Goal: Navigation & Orientation: Understand site structure

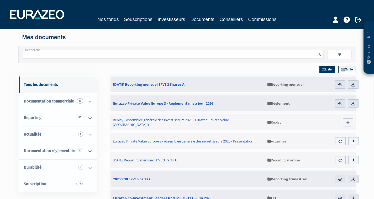
click at [234, 21] on link "Conseillers" at bounding box center [231, 19] width 23 height 7
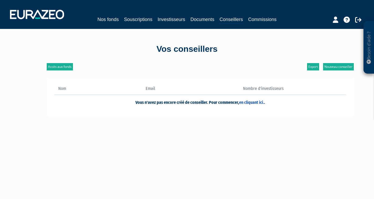
click at [107, 19] on link "Nos fonds" at bounding box center [107, 19] width 21 height 7
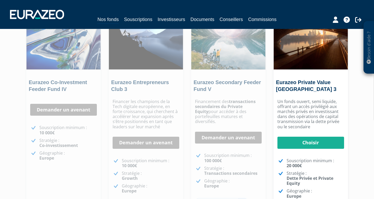
scroll to position [78, 0]
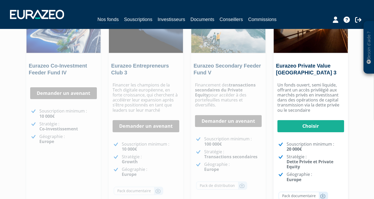
click at [235, 115] on link "Demander un avenant" at bounding box center [228, 121] width 67 height 12
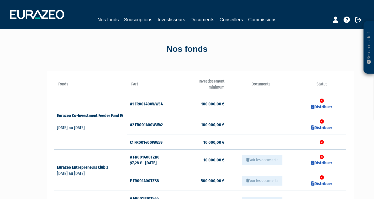
click at [112, 20] on link "Nos fonds" at bounding box center [107, 19] width 21 height 7
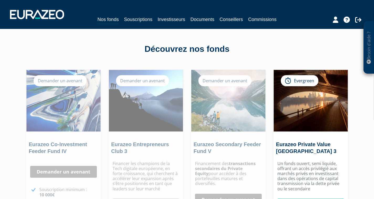
click at [143, 18] on link "Souscriptions" at bounding box center [138, 19] width 28 height 7
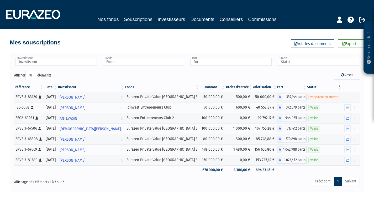
click at [180, 19] on link "Investisseurs" at bounding box center [172, 19] width 28 height 7
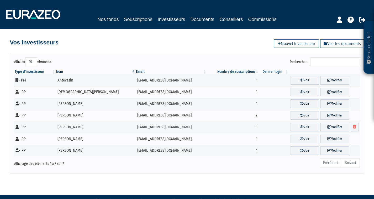
scroll to position [1, 0]
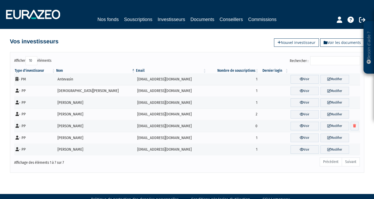
click at [117, 19] on link "Nos fonds" at bounding box center [107, 19] width 21 height 7
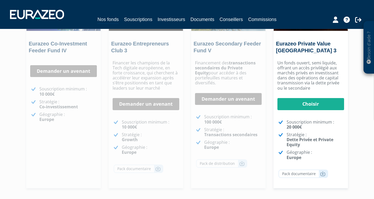
scroll to position [146, 0]
